Goal: Information Seeking & Learning: Learn about a topic

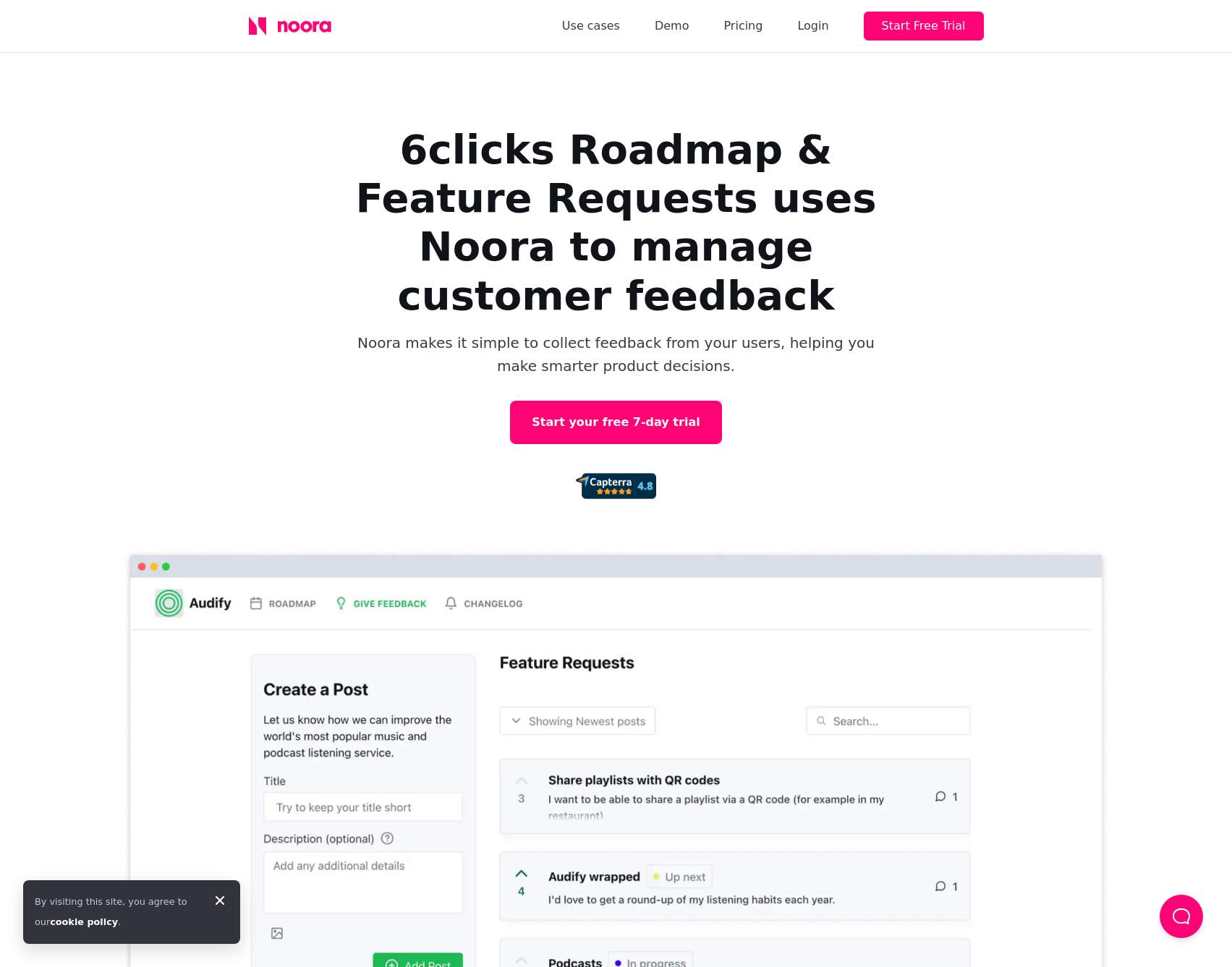
click at [223, 901] on icon at bounding box center [220, 900] width 18 height 18
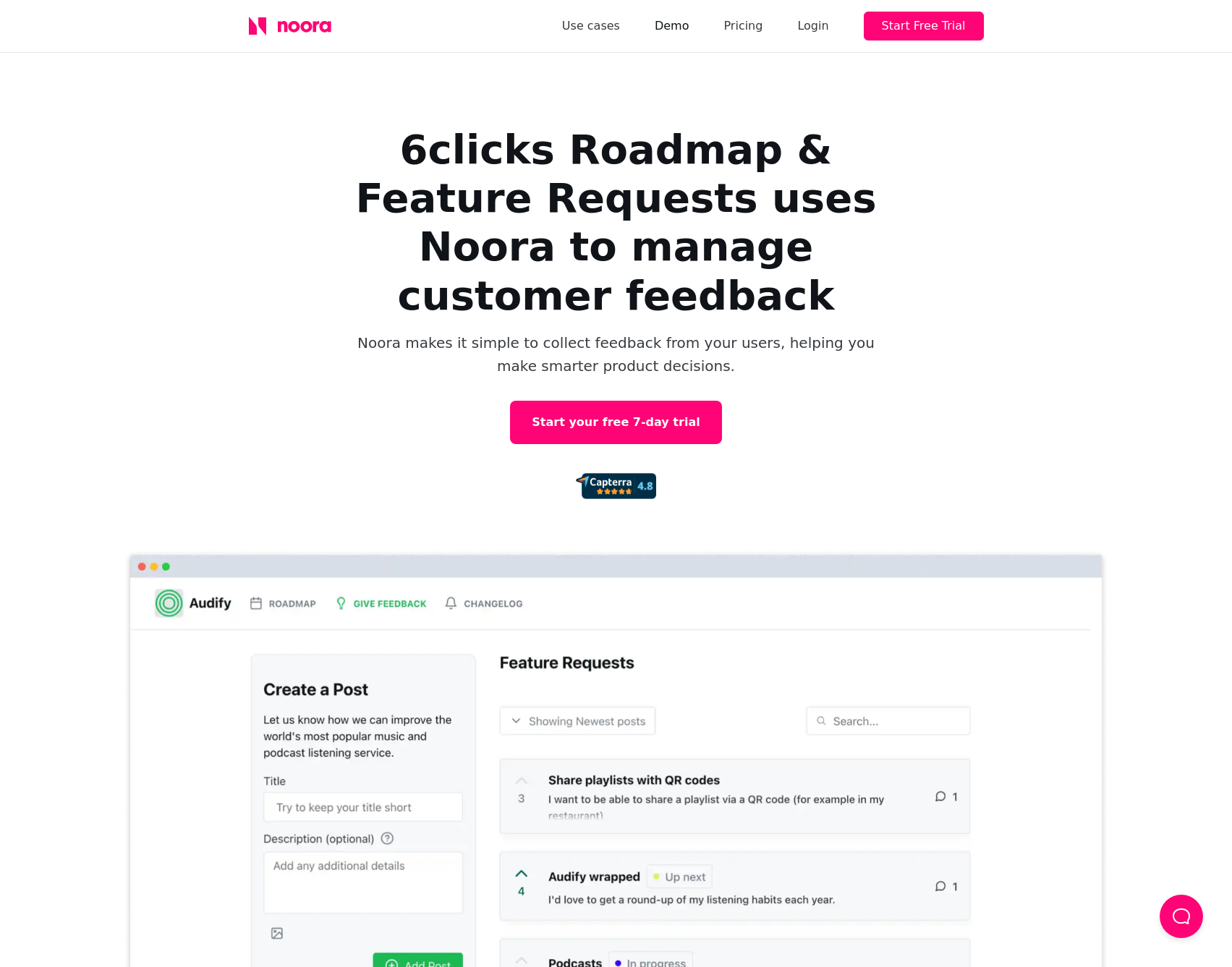
click at [688, 28] on link "Demo" at bounding box center [672, 25] width 35 height 20
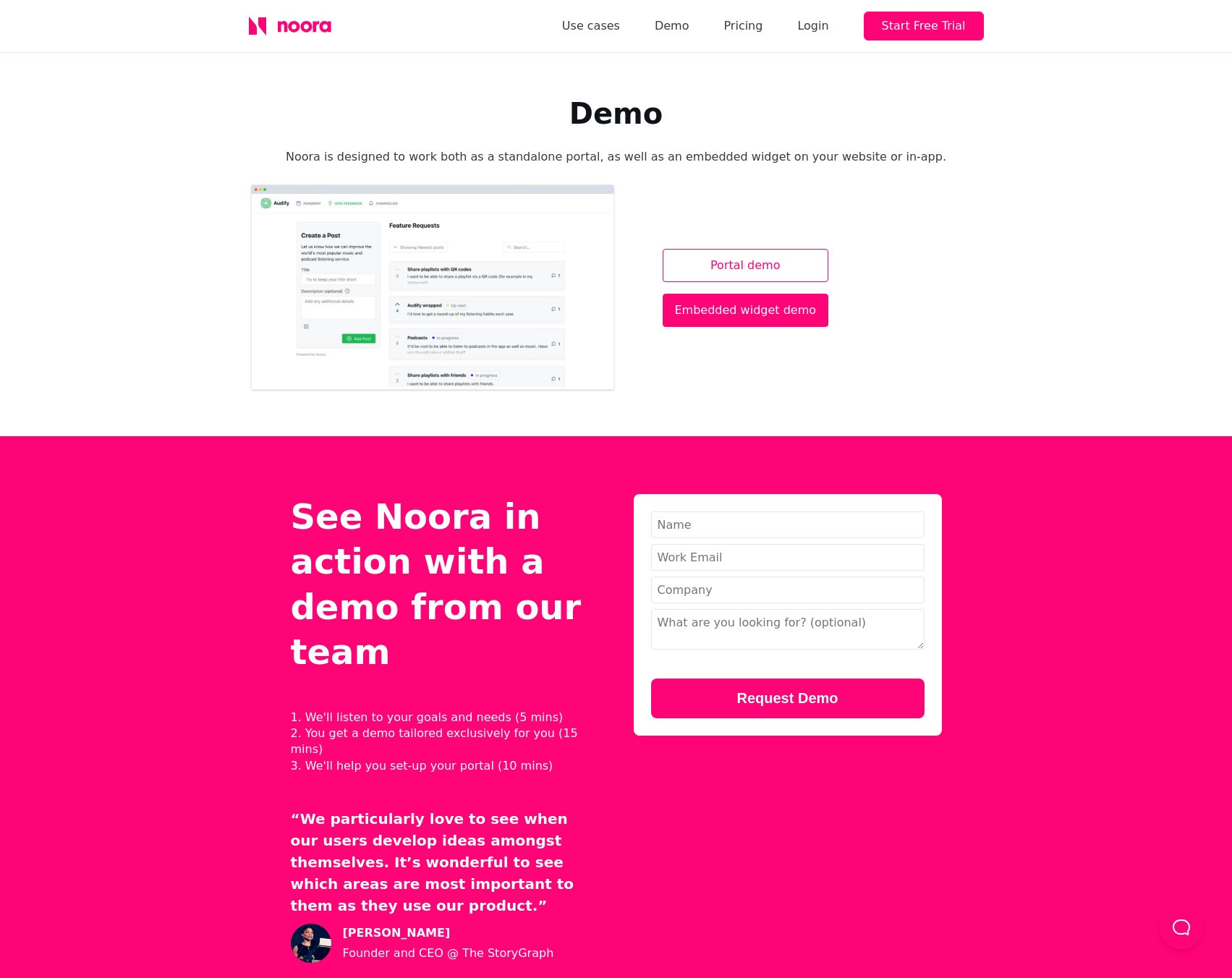
click at [720, 255] on link "Portal demo" at bounding box center [745, 265] width 167 height 33
click at [763, 26] on link "Pricing" at bounding box center [743, 26] width 39 height 20
